Goal: Transaction & Acquisition: Obtain resource

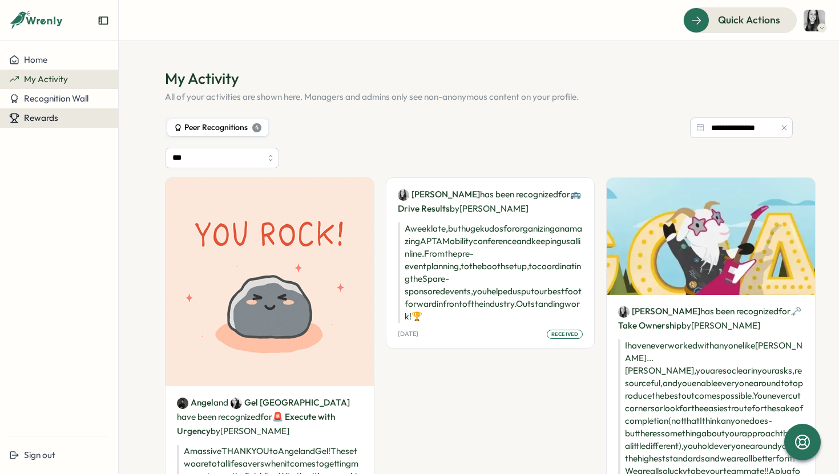
click at [68, 122] on div "Rewards" at bounding box center [59, 118] width 100 height 10
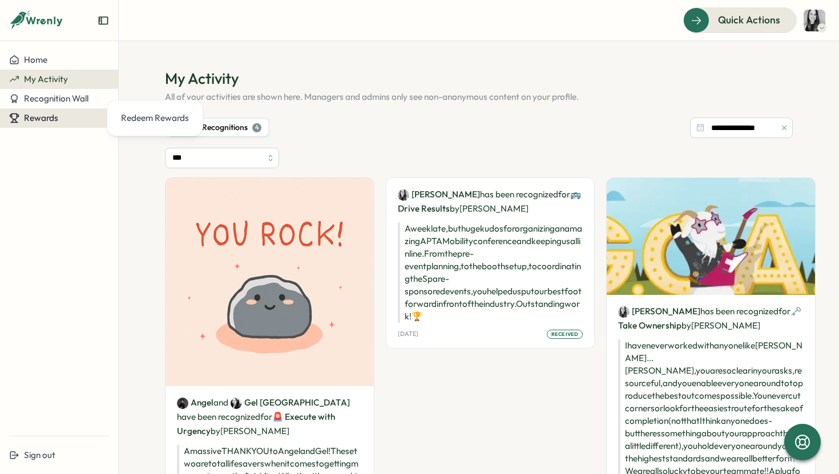
click at [68, 122] on div "Rewards" at bounding box center [59, 118] width 100 height 10
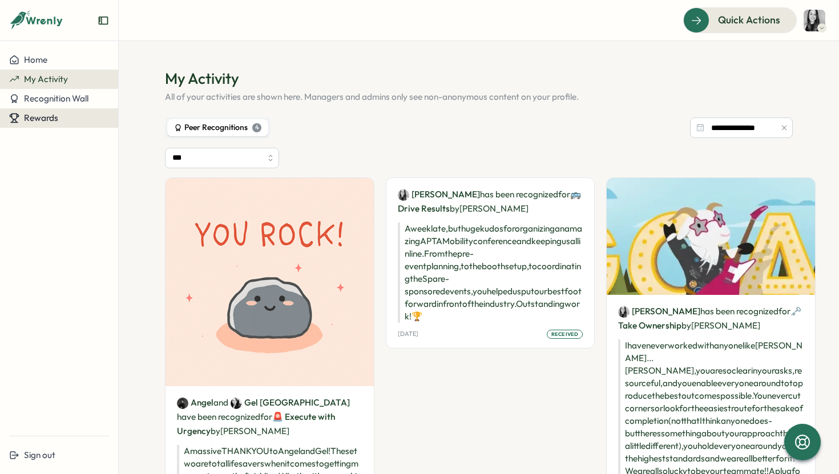
click at [50, 114] on span "Rewards" at bounding box center [41, 117] width 34 height 11
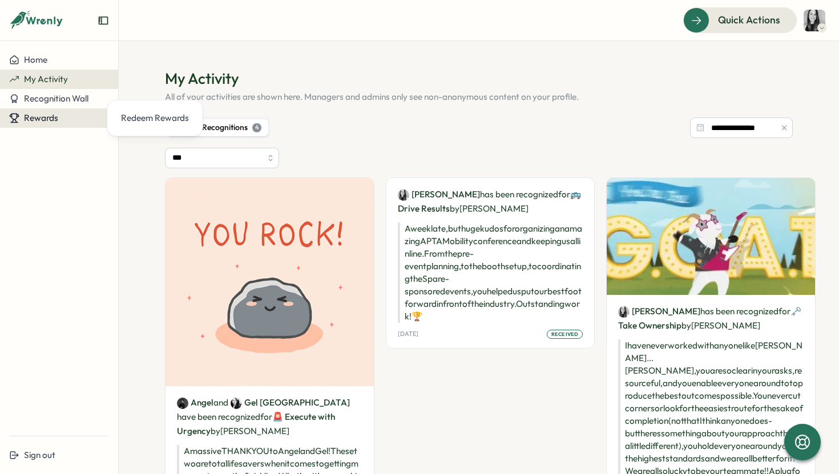
click at [50, 114] on span "Rewards" at bounding box center [41, 117] width 34 height 11
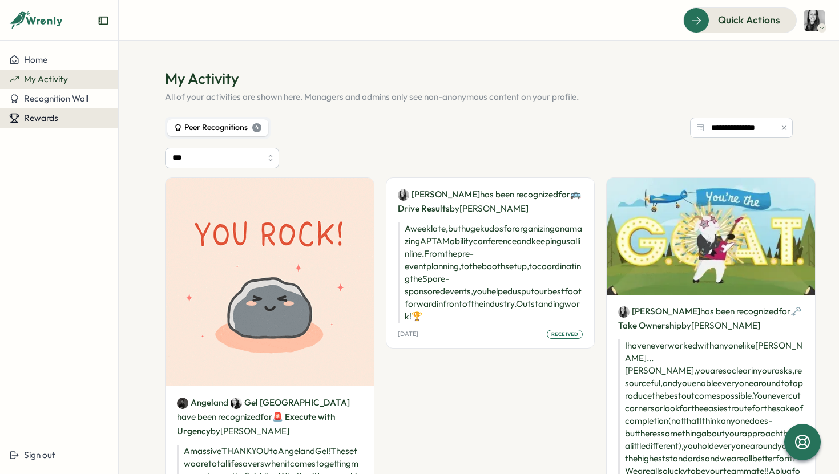
click at [60, 117] on div "Rewards" at bounding box center [59, 118] width 100 height 10
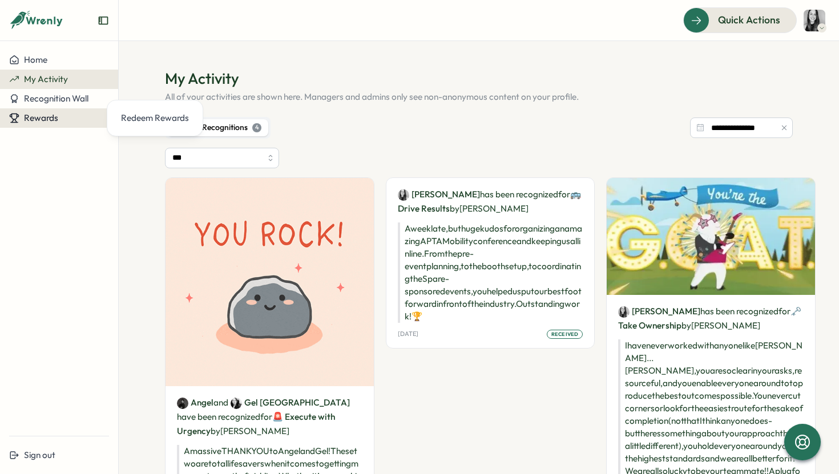
click at [60, 117] on div "Rewards" at bounding box center [59, 118] width 100 height 10
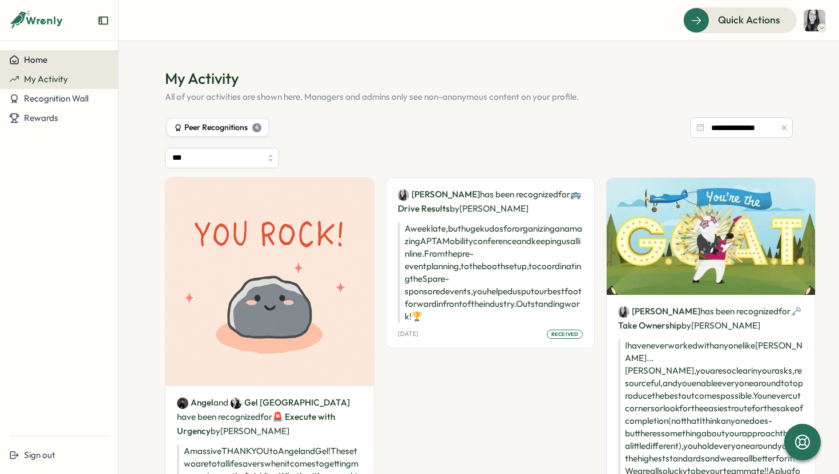
click at [38, 59] on span "Home" at bounding box center [35, 59] width 23 height 11
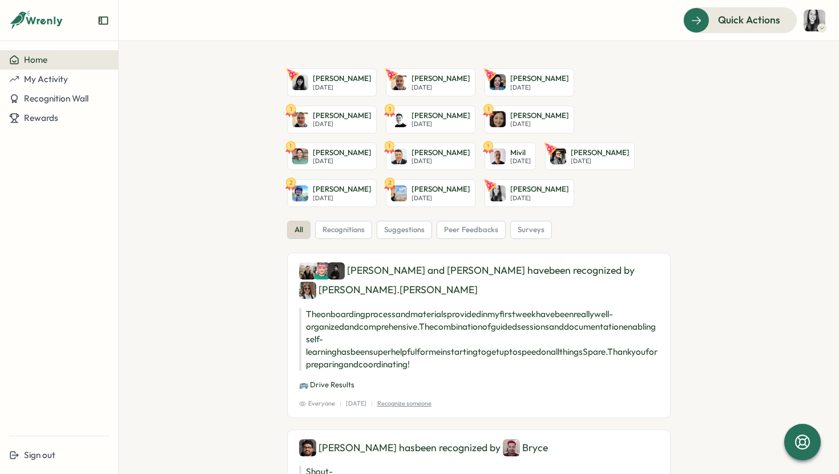
click at [803, 13] on img at bounding box center [814, 21] width 22 height 22
click at [797, 76] on div "My Activity" at bounding box center [795, 77] width 56 height 13
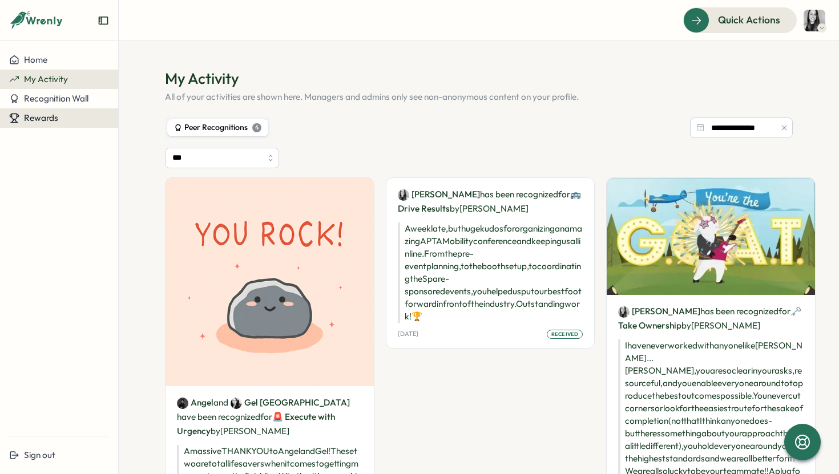
click at [49, 122] on span "Rewards" at bounding box center [41, 117] width 34 height 11
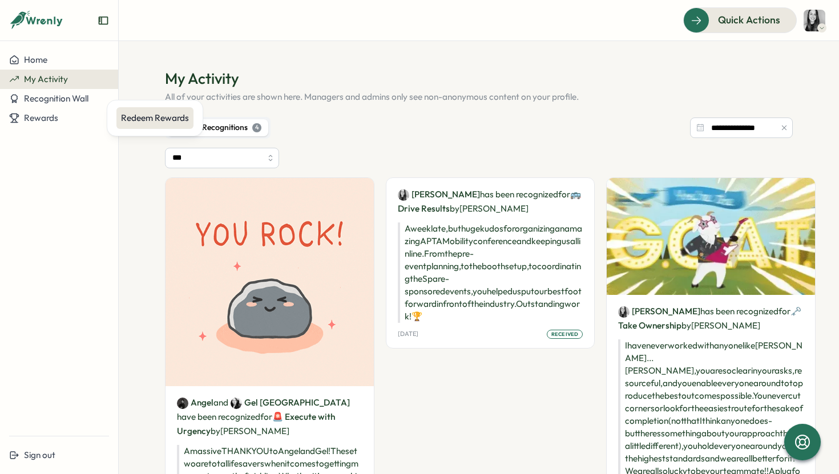
click at [128, 121] on div "Redeem Rewards" at bounding box center [155, 118] width 68 height 13
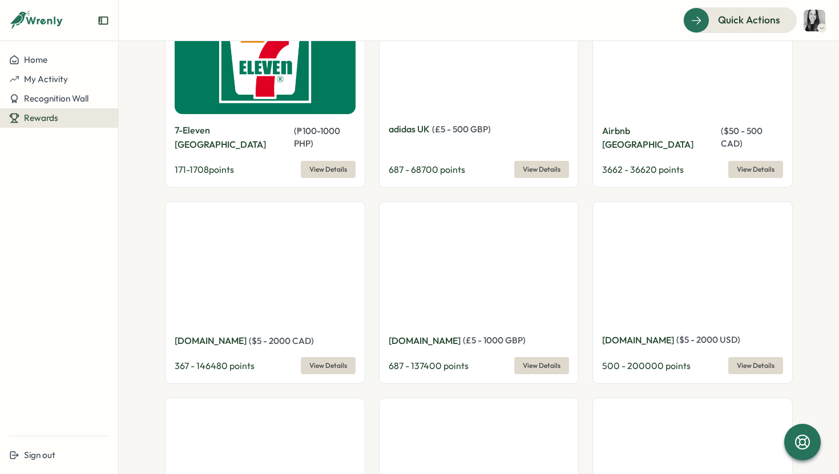
scroll to position [1051, 0]
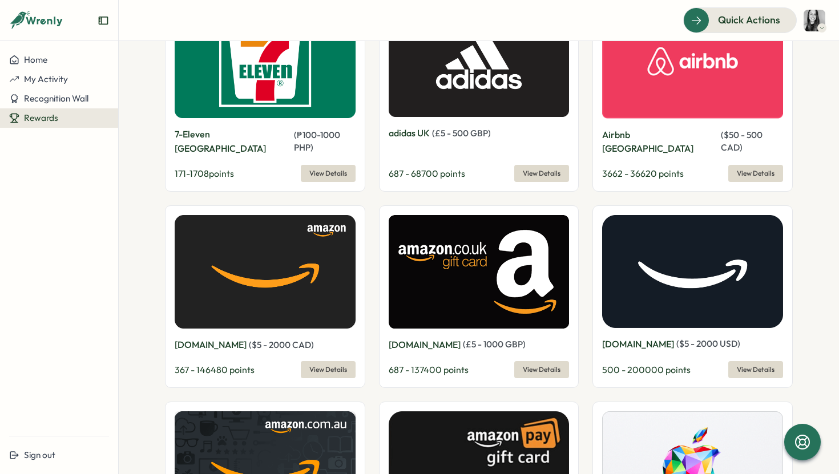
click at [333, 362] on span "View Details" at bounding box center [328, 370] width 38 height 16
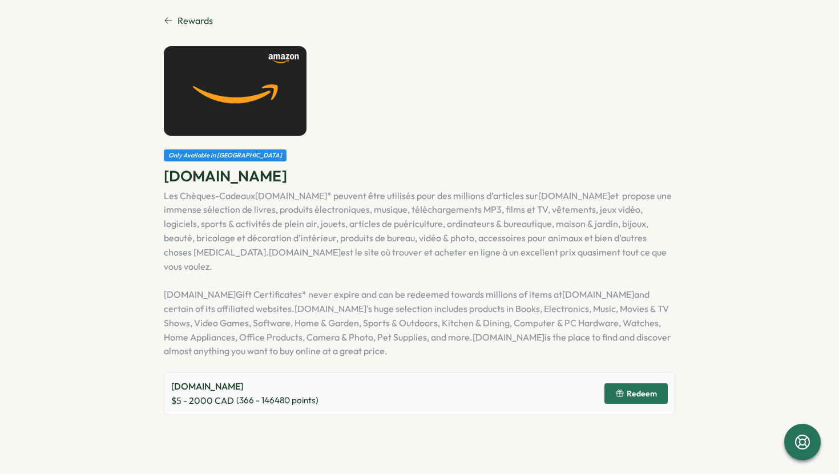
click at [659, 383] on button "Redeem" at bounding box center [635, 393] width 63 height 21
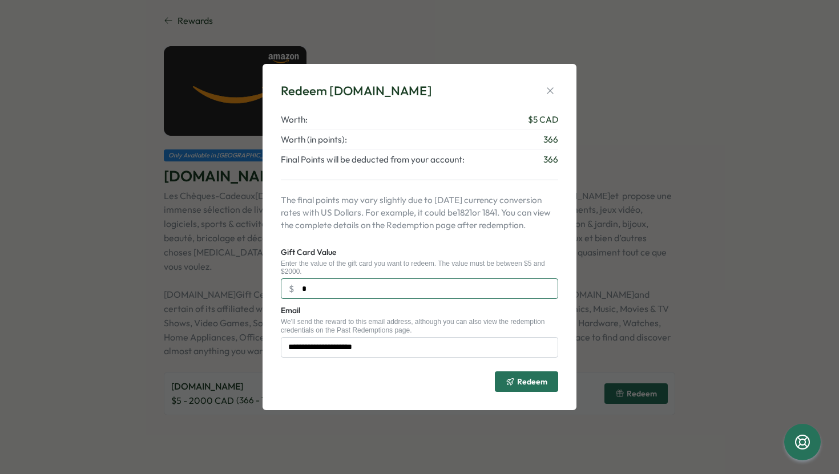
click at [375, 290] on input "*" at bounding box center [419, 288] width 277 height 21
type input "***"
click at [551, 88] on icon "button" at bounding box center [549, 90] width 11 height 11
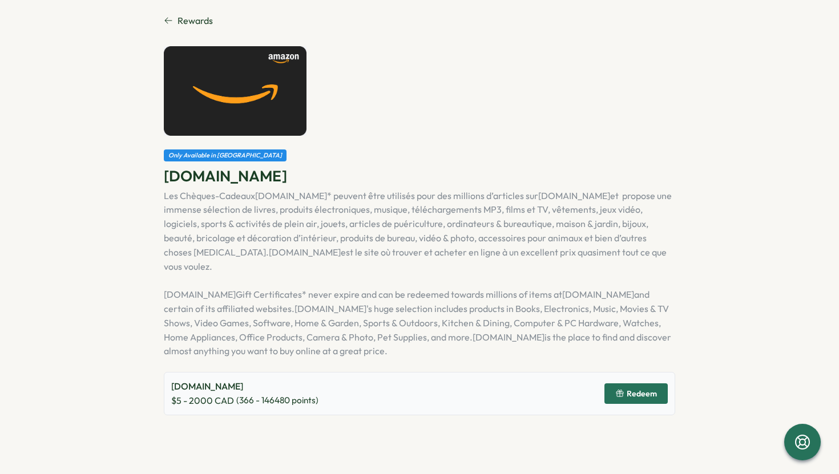
click at [172, 18] on icon at bounding box center [168, 20] width 9 height 9
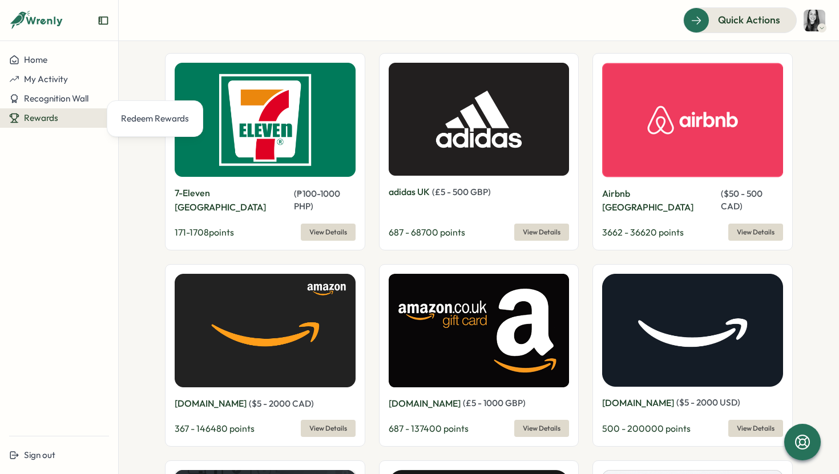
scroll to position [991, 0]
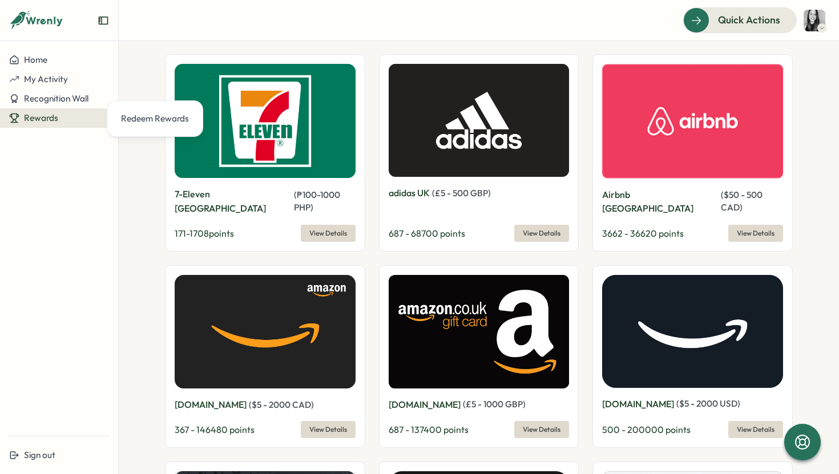
click at [743, 225] on span "View Details" at bounding box center [756, 233] width 38 height 16
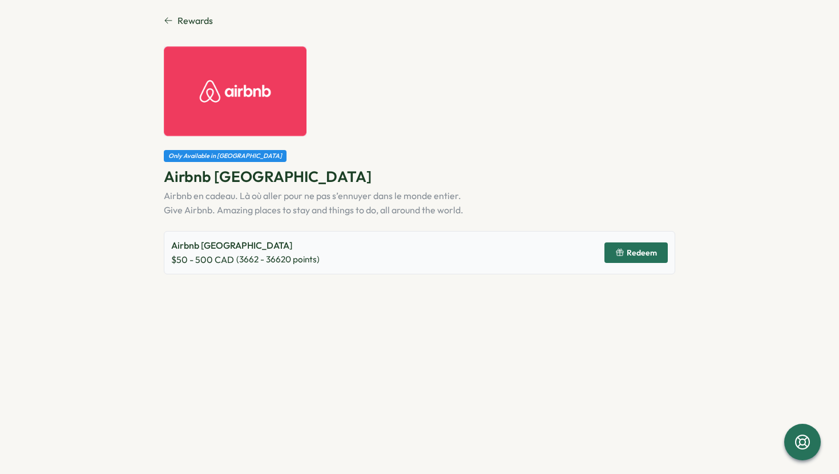
click at [646, 258] on span "Redeem" at bounding box center [636, 252] width 42 height 19
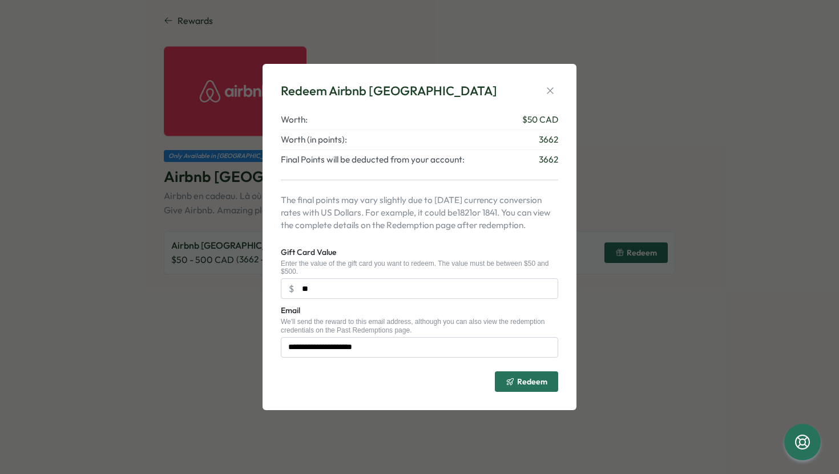
click at [587, 216] on div "**********" at bounding box center [419, 237] width 839 height 474
click at [551, 88] on icon "button" at bounding box center [549, 90] width 11 height 11
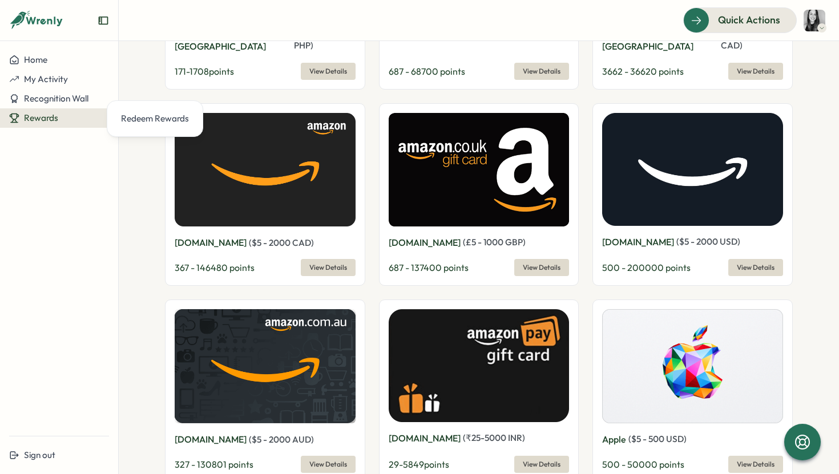
scroll to position [1147, 0]
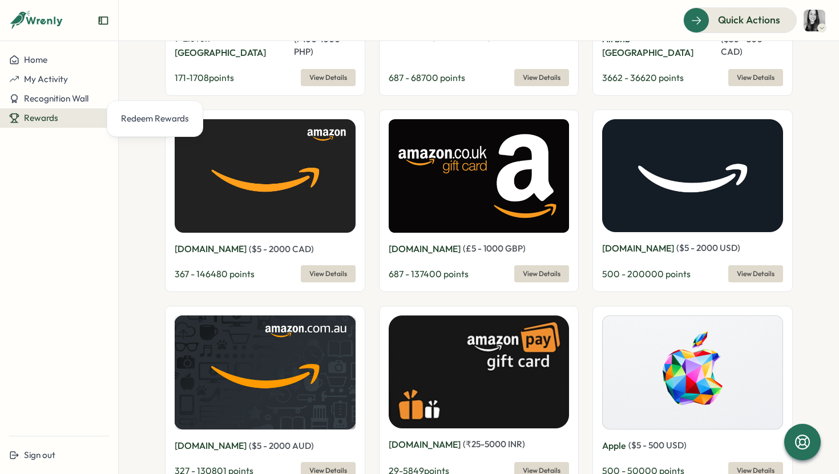
click at [330, 266] on span "View Details" at bounding box center [328, 274] width 38 height 16
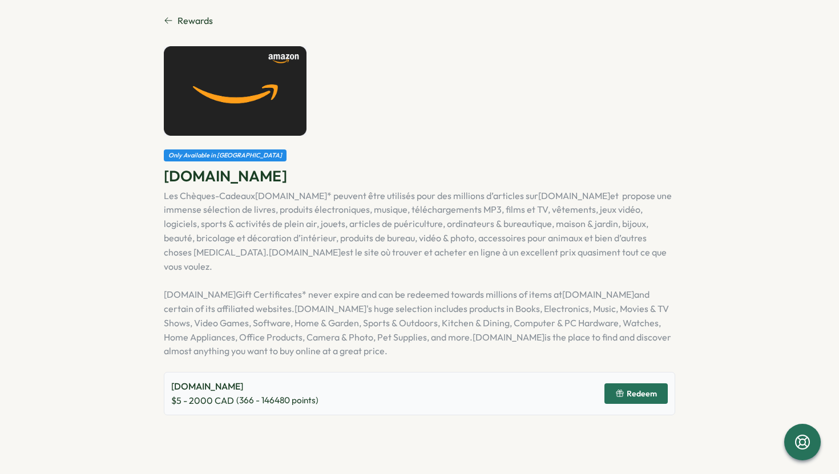
click at [651, 386] on span "Redeem" at bounding box center [636, 393] width 42 height 19
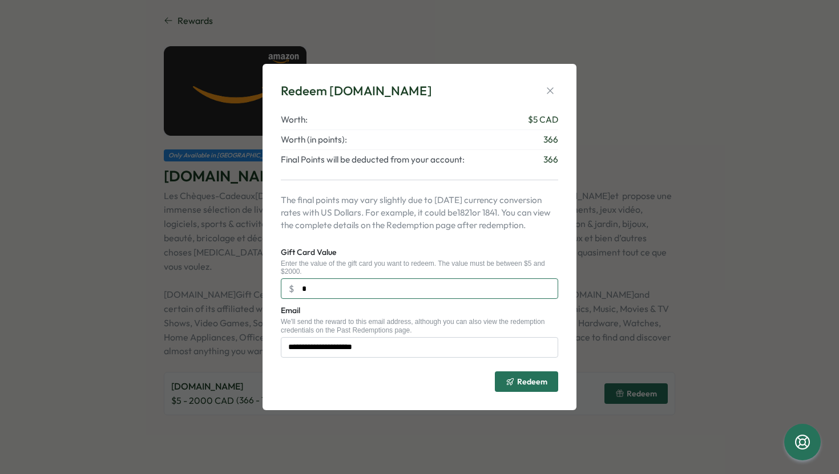
click at [399, 292] on input "*" at bounding box center [419, 288] width 277 height 21
type input "***"
click at [620, 169] on div "**********" at bounding box center [419, 237] width 839 height 474
click at [545, 87] on icon "button" at bounding box center [549, 90] width 11 height 11
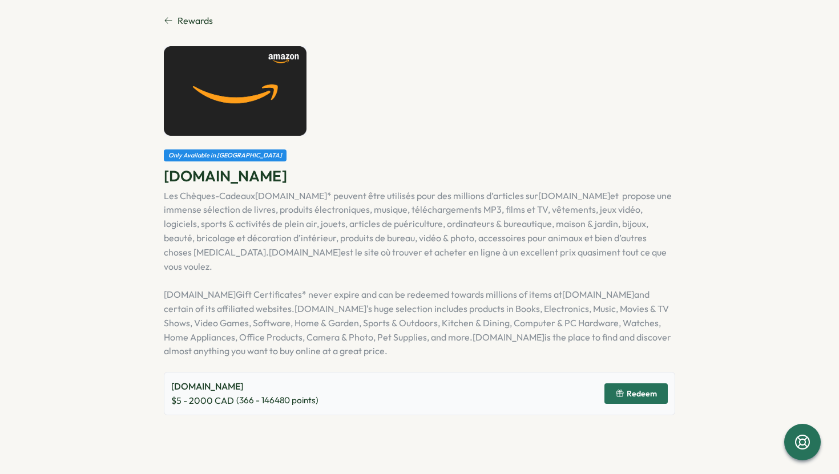
click at [186, 25] on span "Rewards" at bounding box center [194, 21] width 35 height 14
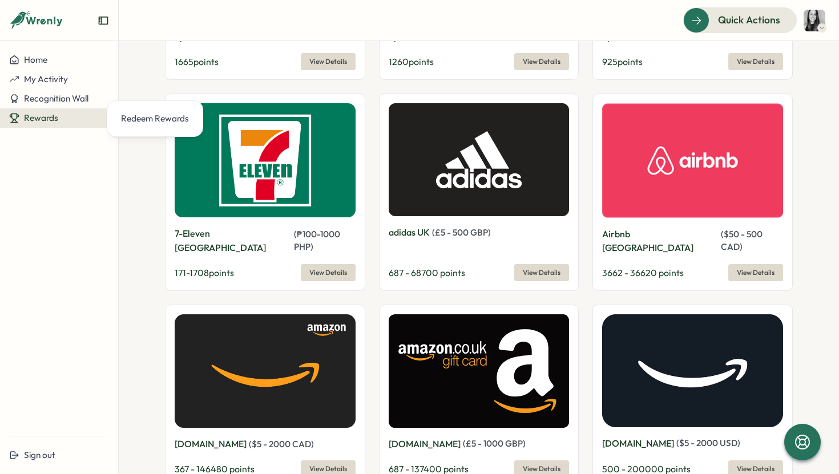
scroll to position [956, 0]
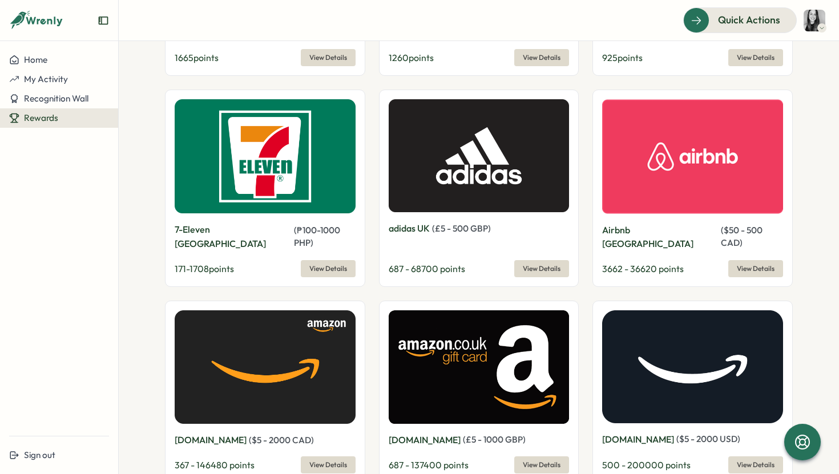
click at [334, 457] on span "View Details" at bounding box center [328, 465] width 38 height 16
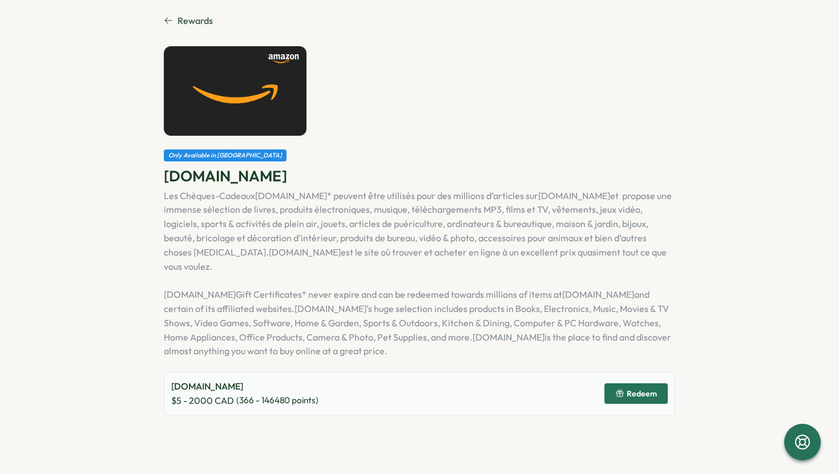
click at [649, 390] on span "Redeem" at bounding box center [642, 394] width 30 height 8
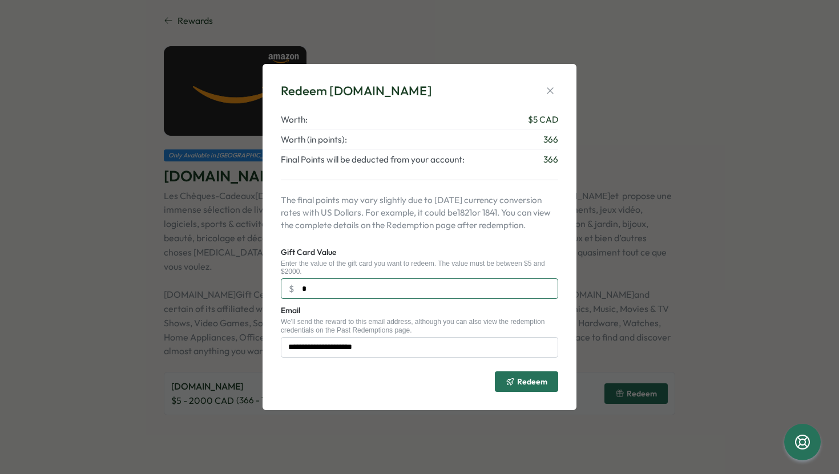
click at [358, 281] on input "*" at bounding box center [419, 288] width 277 height 21
click at [359, 284] on input "*" at bounding box center [419, 288] width 277 height 21
type input "***"
click at [552, 95] on icon "button" at bounding box center [549, 90] width 11 height 11
